Goal: Information Seeking & Learning: Check status

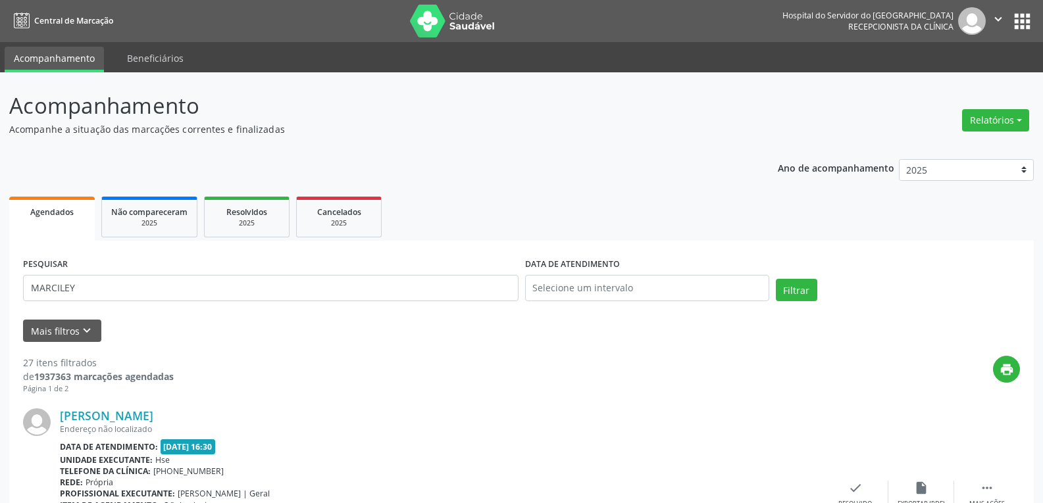
click at [776, 279] on button "Filtrar" at bounding box center [796, 290] width 41 height 22
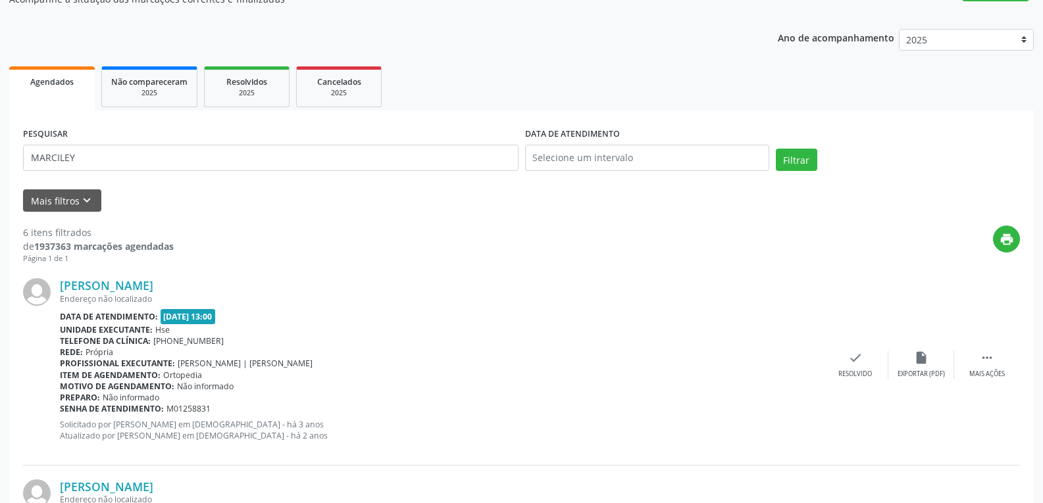
scroll to position [132, 0]
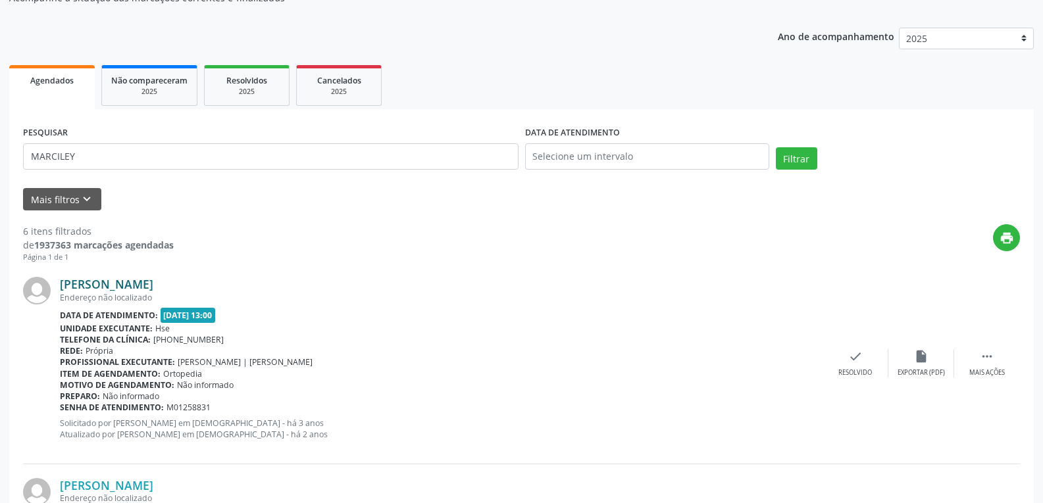
click at [153, 280] on link "[PERSON_NAME]" at bounding box center [106, 284] width 93 height 14
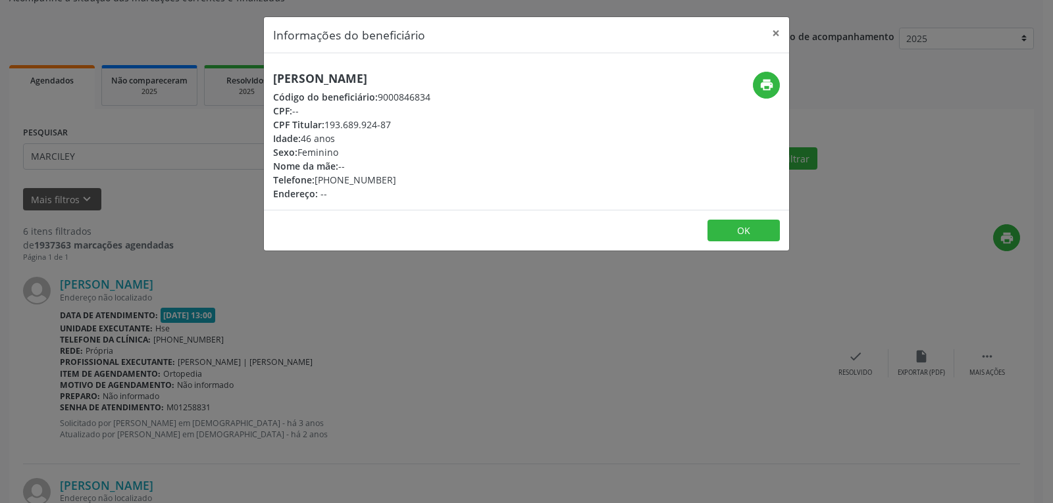
drag, startPoint x: 542, startPoint y: 82, endPoint x: 271, endPoint y: 74, distance: 270.6
click at [271, 74] on div "[PERSON_NAME] Código do beneficiário: 9000846834 CPF: -- CPF Titular: 193.689.9…" at bounding box center [439, 136] width 350 height 129
copy h5 "[PERSON_NAME]"
click at [669, 484] on div "Informações do beneficiário × [PERSON_NAME] Código do beneficiário: 9000846834 …" at bounding box center [526, 251] width 1053 height 503
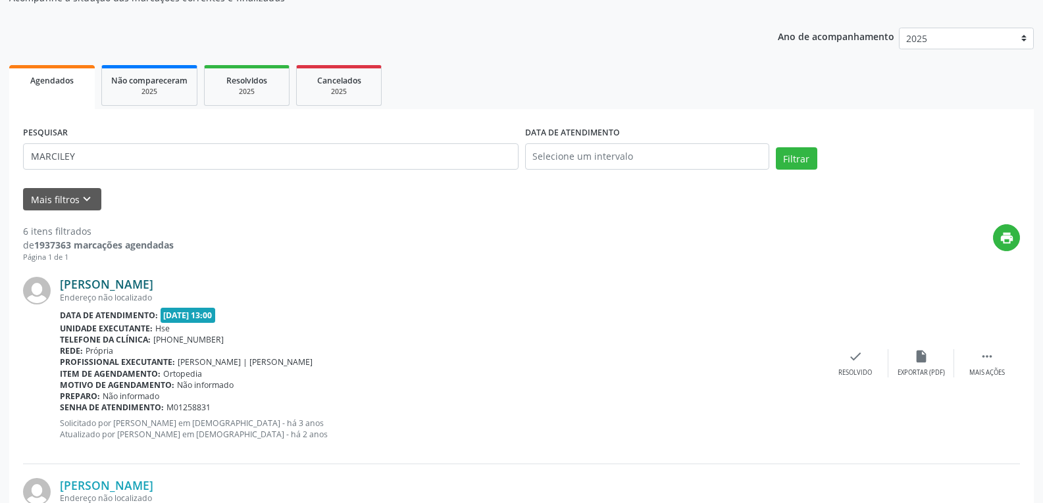
click at [153, 284] on link "[PERSON_NAME]" at bounding box center [106, 284] width 93 height 14
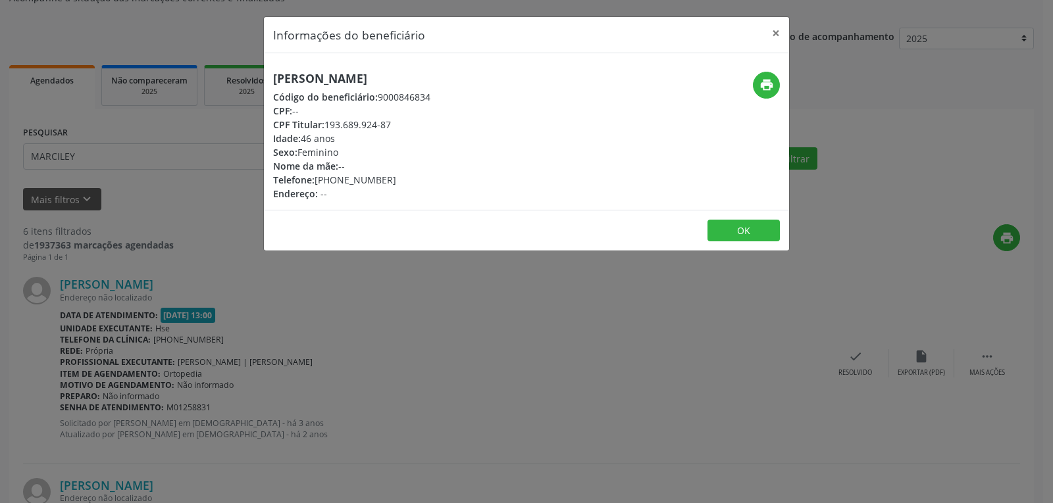
drag, startPoint x: 396, startPoint y: 128, endPoint x: 326, endPoint y: 128, distance: 69.1
click at [326, 128] on div "CPF Titular: 193.689.924-87" at bounding box center [351, 125] width 157 height 14
copy div "193.689.924-87"
click at [772, 81] on icon "print" at bounding box center [766, 85] width 14 height 14
drag, startPoint x: 417, startPoint y: 182, endPoint x: 336, endPoint y: 177, distance: 81.1
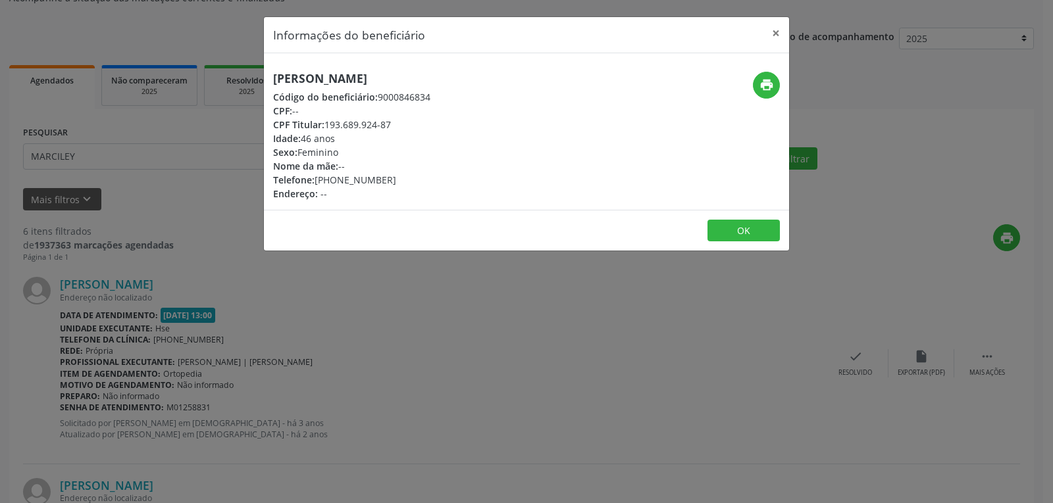
click at [336, 177] on div "Telefone: [PHONE_NUMBER]" at bounding box center [351, 180] width 157 height 14
copy div "98336-3432"
drag, startPoint x: 406, startPoint y: 118, endPoint x: 326, endPoint y: 128, distance: 80.8
click at [326, 128] on div "CPF Titular: 193.689.924-87" at bounding box center [351, 125] width 157 height 14
copy div "193.689.924-87"
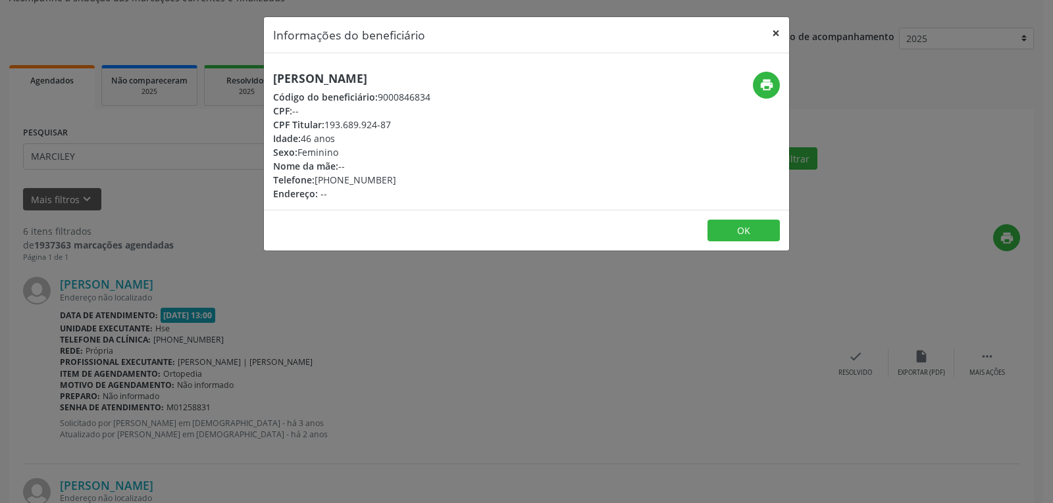
click at [776, 36] on button "×" at bounding box center [776, 33] width 26 height 32
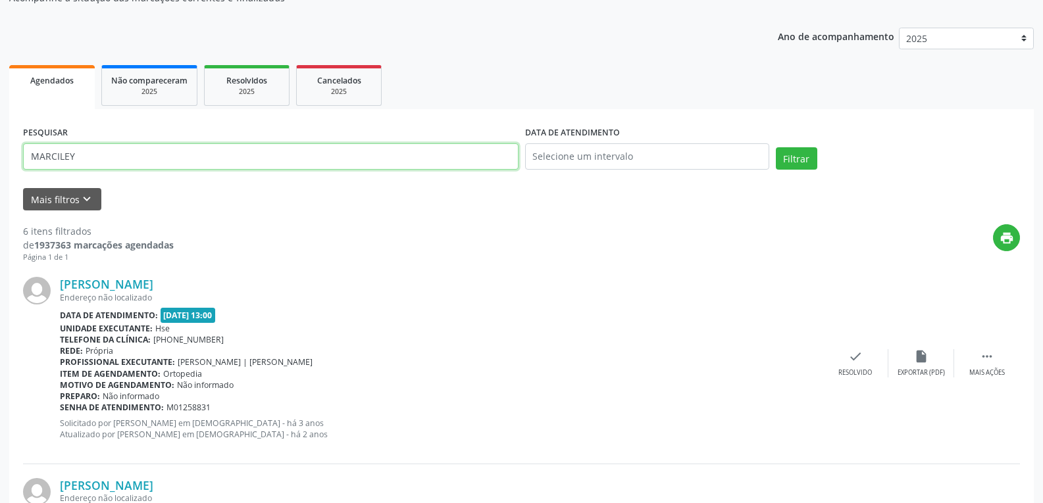
click at [307, 149] on input "MARCILEY" at bounding box center [271, 156] width 496 height 26
paste input "193.689.924-87"
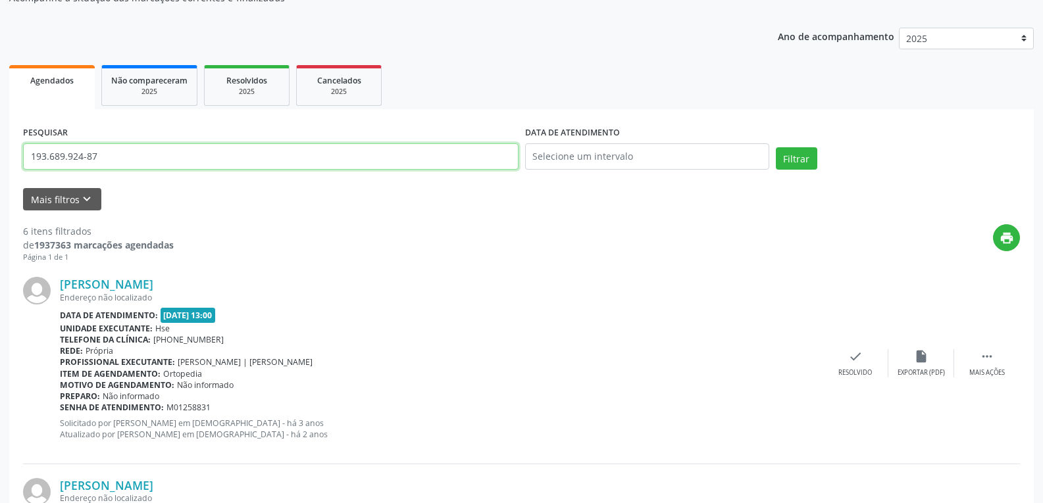
click at [776, 147] on button "Filtrar" at bounding box center [796, 158] width 41 height 22
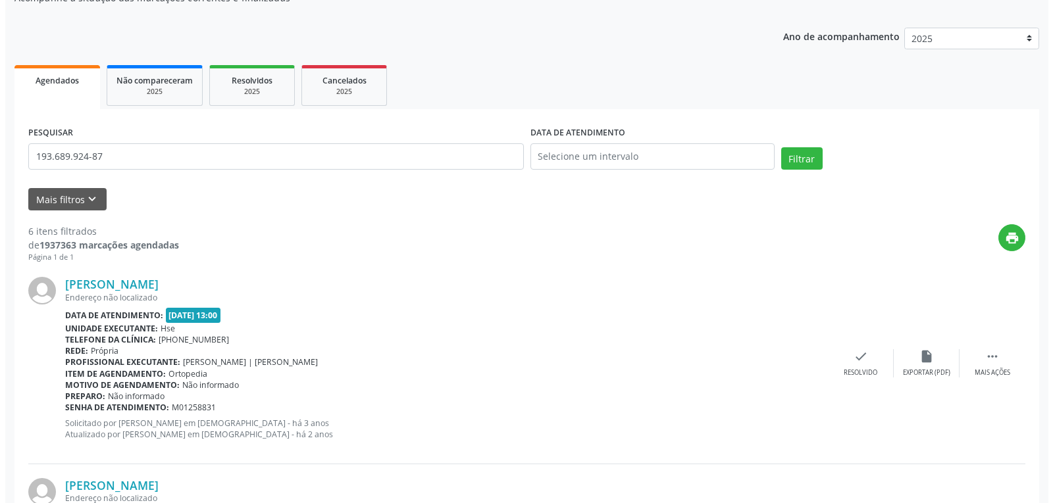
scroll to position [0, 0]
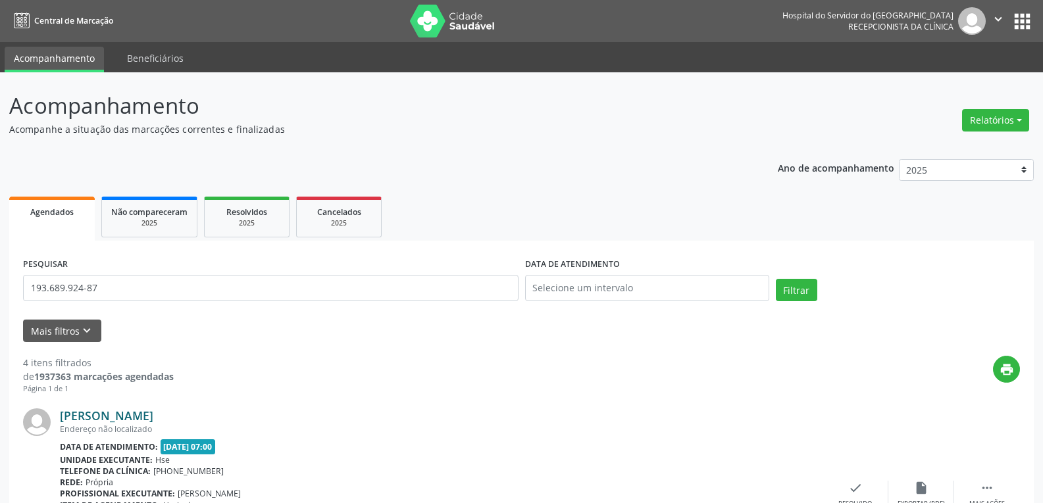
click at [153, 421] on link "[PERSON_NAME]" at bounding box center [106, 416] width 93 height 14
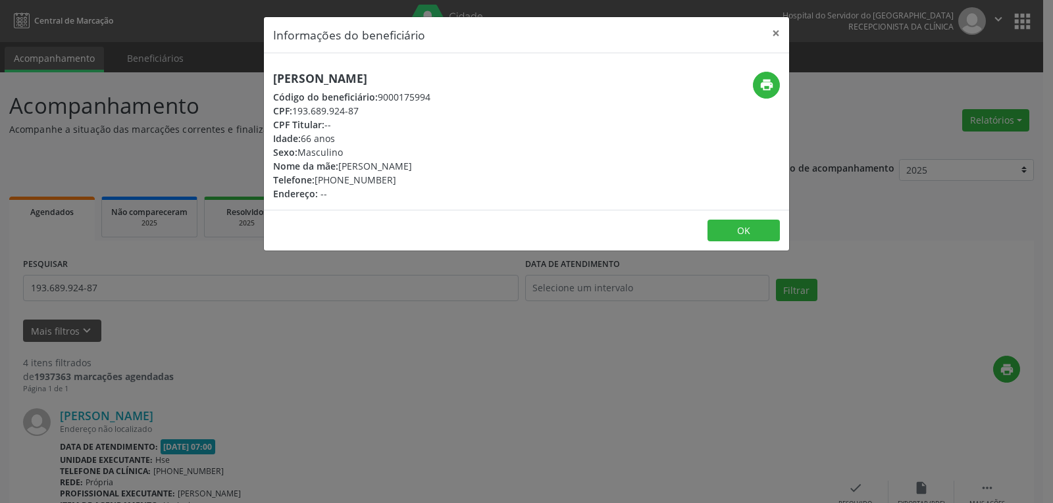
drag, startPoint x: 497, startPoint y: 77, endPoint x: 280, endPoint y: 72, distance: 216.6
click at [259, 65] on div "Informações do beneficiário × [PERSON_NAME] Código do beneficiário: 9000175994 …" at bounding box center [526, 251] width 1053 height 503
copy h5 "[PERSON_NAME]"
click at [765, 34] on button "×" at bounding box center [776, 33] width 26 height 32
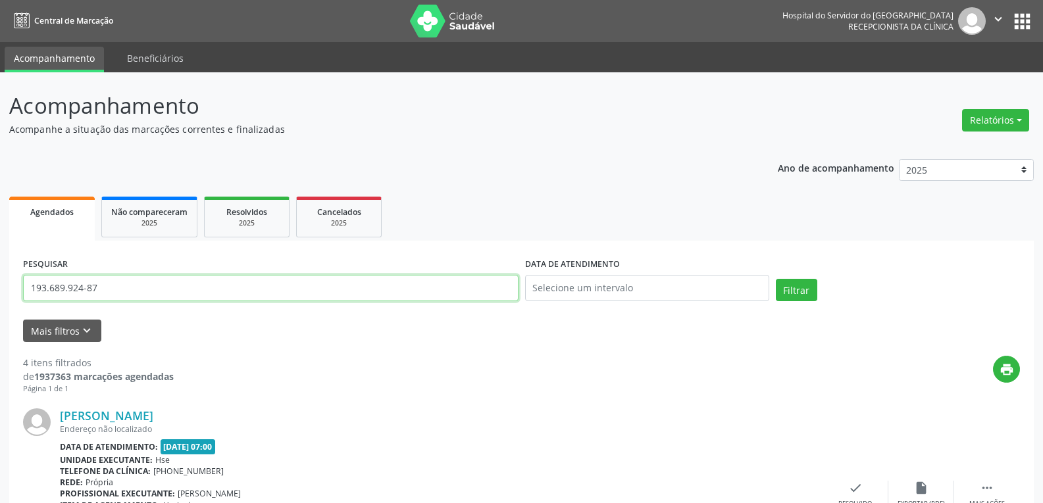
drag, startPoint x: 209, startPoint y: 286, endPoint x: 0, endPoint y: 311, distance: 210.8
type input "[PERSON_NAME]"
click at [776, 279] on button "Filtrar" at bounding box center [796, 290] width 41 height 22
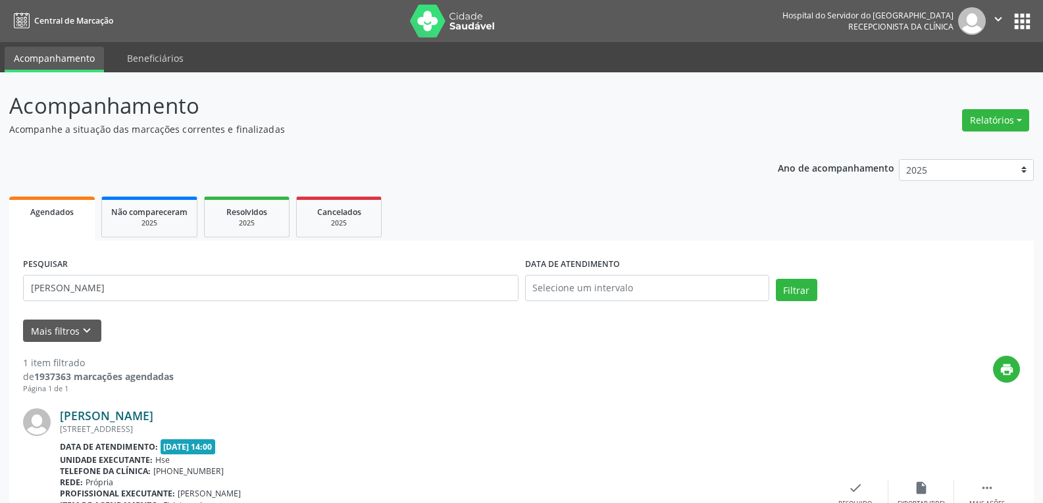
click at [153, 415] on link "[PERSON_NAME]" at bounding box center [106, 416] width 93 height 14
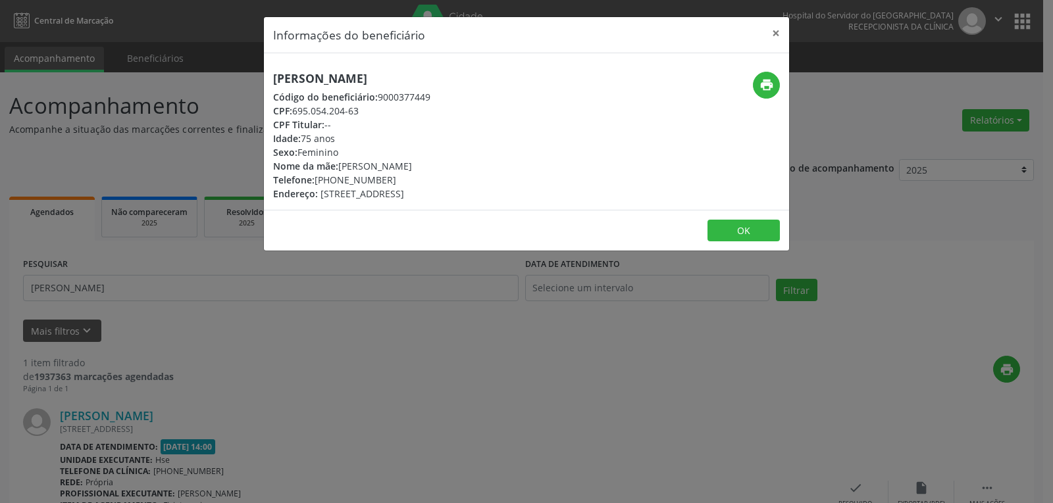
drag, startPoint x: 541, startPoint y: 75, endPoint x: 265, endPoint y: 72, distance: 275.8
click at [265, 72] on div "[PERSON_NAME] Código do beneficiário: 9000377449 CPF: 695.054.204-63 CPF Titula…" at bounding box center [439, 136] width 350 height 129
copy h5 "[PERSON_NAME]"
click at [766, 80] on icon "print" at bounding box center [766, 85] width 14 height 14
